Goal: Find specific page/section: Find specific page/section

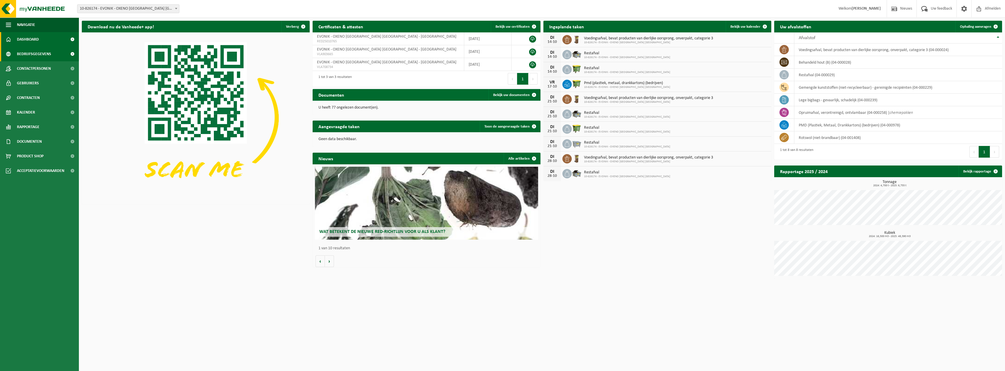
click at [32, 55] on span "Bedrijfsgegevens" at bounding box center [34, 54] width 34 height 15
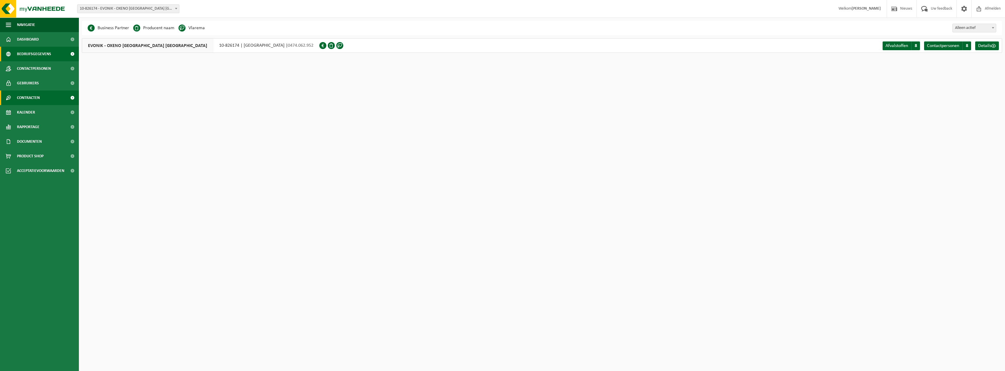
click at [28, 100] on span "Contracten" at bounding box center [28, 98] width 23 height 15
click at [29, 112] on span "Actieve contracten" at bounding box center [34, 112] width 33 height 11
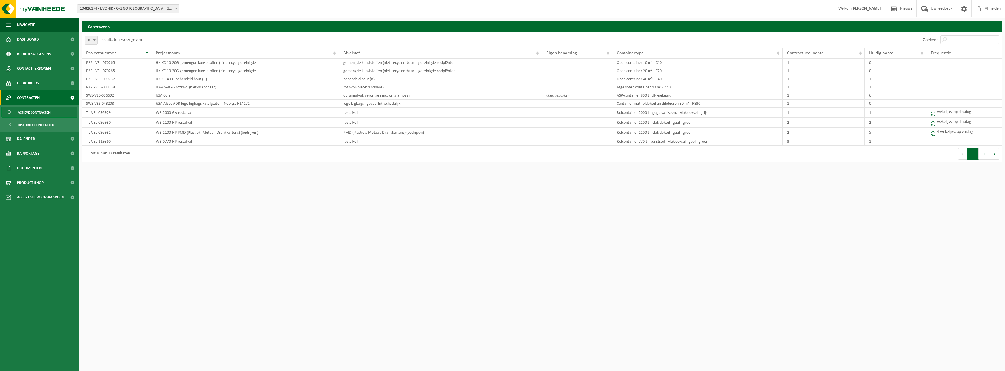
click at [987, 155] on button "2" at bounding box center [983, 154] width 11 height 12
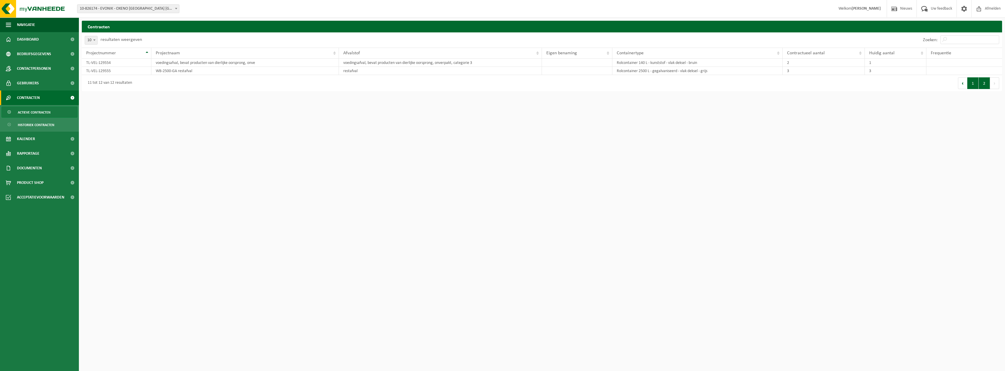
click at [972, 86] on button "1" at bounding box center [972, 83] width 11 height 12
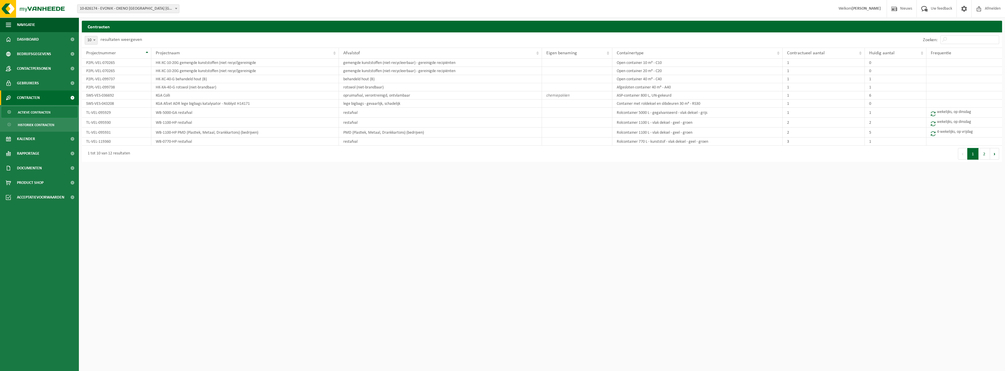
click at [35, 111] on span "Actieve contracten" at bounding box center [34, 112] width 33 height 11
click at [32, 123] on span "Historiek contracten" at bounding box center [36, 124] width 37 height 11
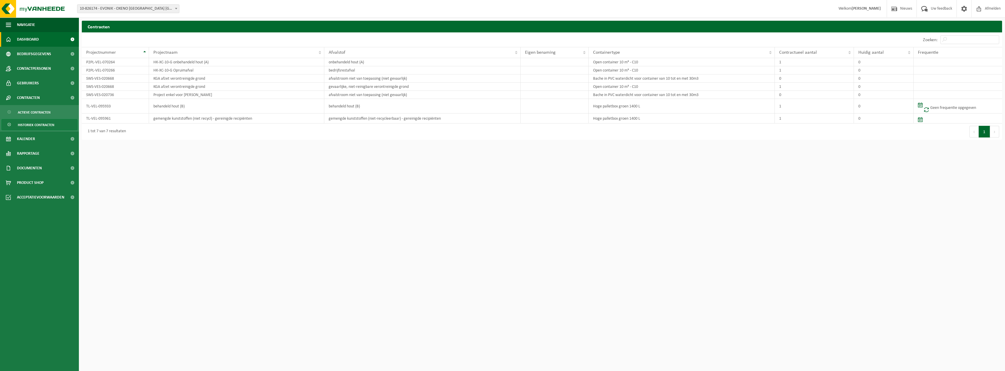
click at [21, 39] on span "Dashboard" at bounding box center [28, 39] width 22 height 15
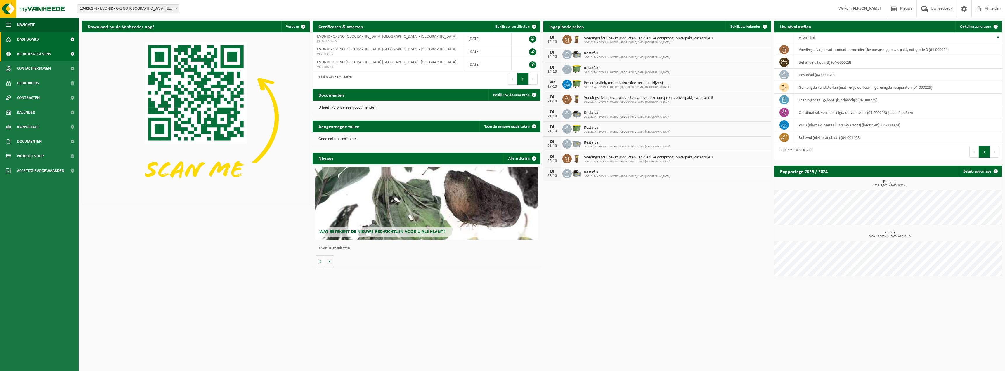
click at [29, 53] on span "Bedrijfsgegevens" at bounding box center [34, 54] width 34 height 15
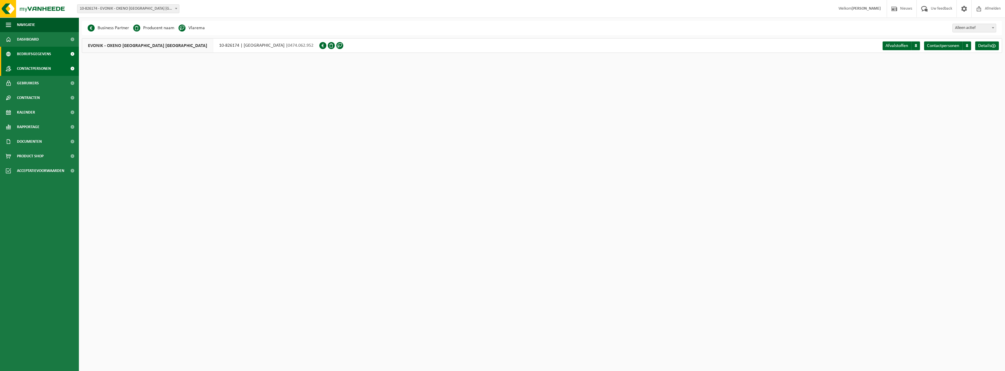
click at [34, 72] on span "Contactpersonen" at bounding box center [34, 68] width 34 height 15
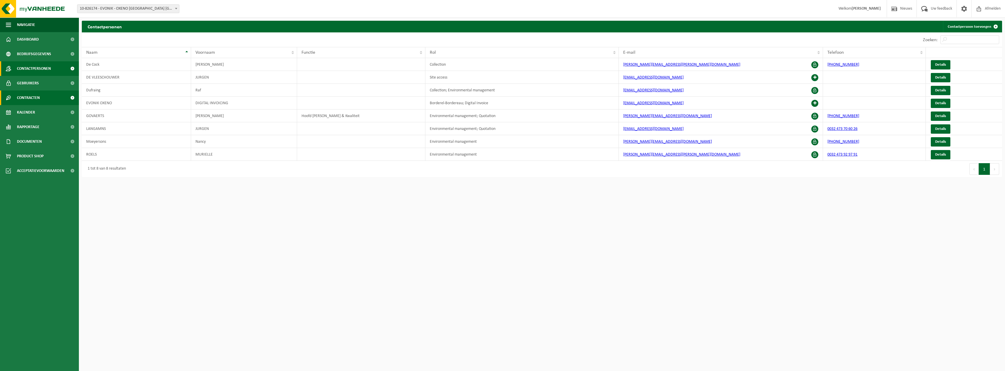
click at [33, 99] on span "Contracten" at bounding box center [28, 98] width 23 height 15
click at [33, 114] on span "Actieve contracten" at bounding box center [34, 112] width 33 height 11
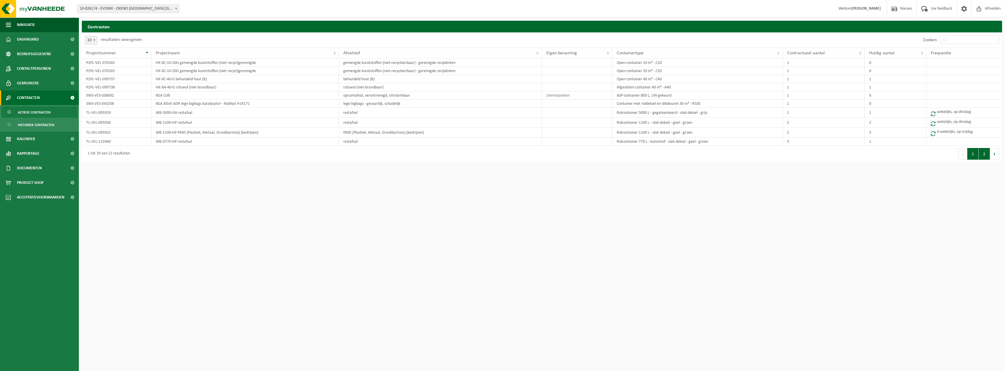
click at [985, 159] on button "2" at bounding box center [983, 154] width 11 height 12
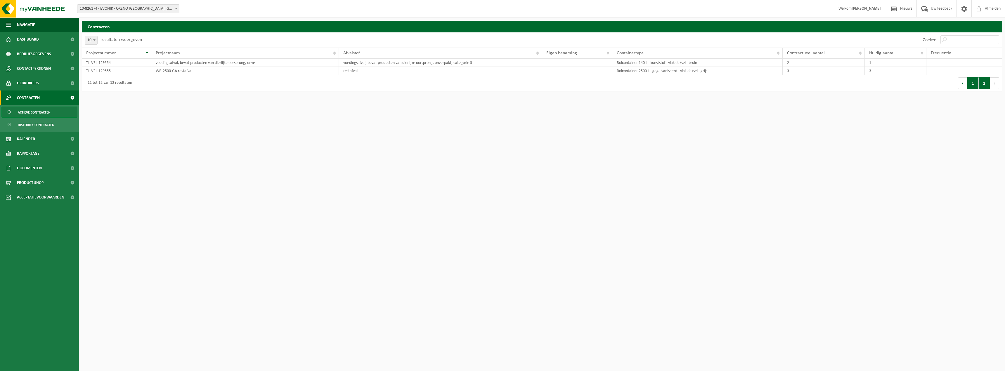
click at [971, 83] on button "1" at bounding box center [972, 83] width 11 height 12
